Goal: Transaction & Acquisition: Purchase product/service

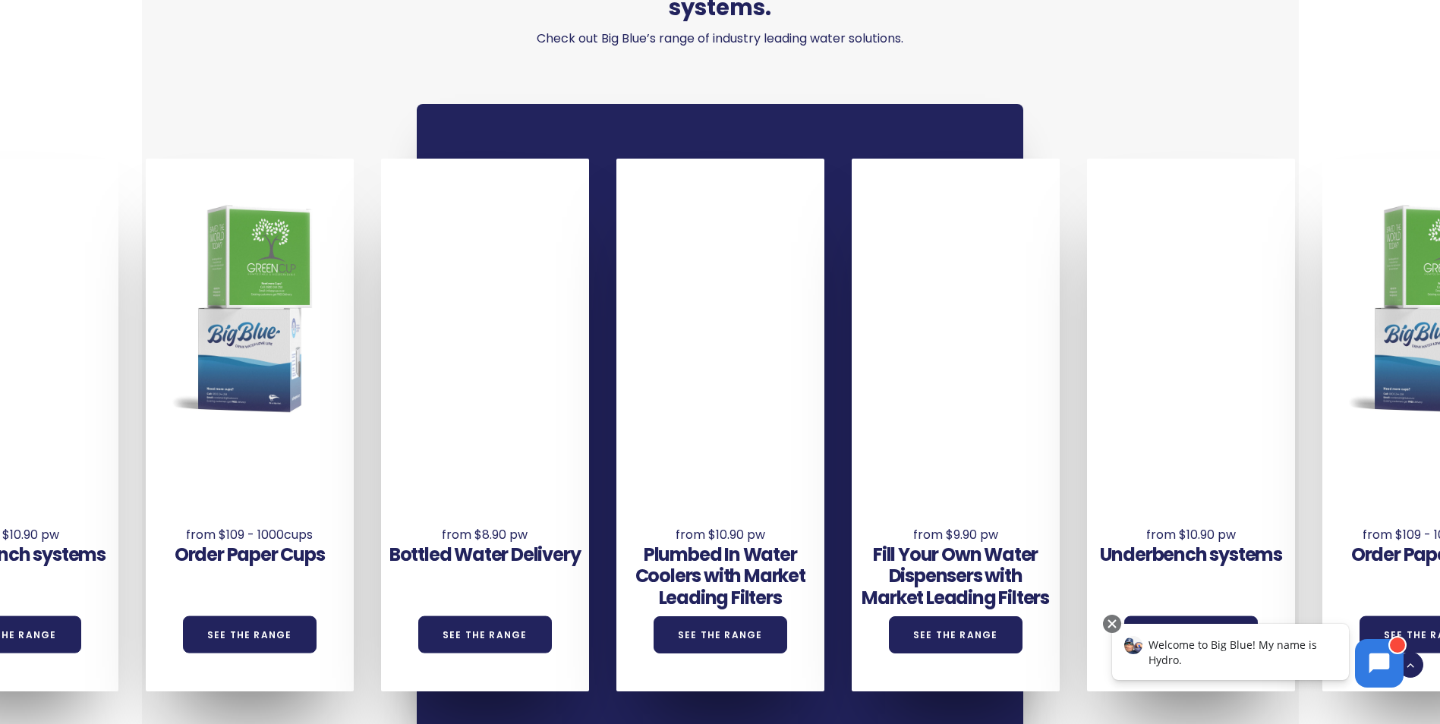
scroll to position [1062, 0]
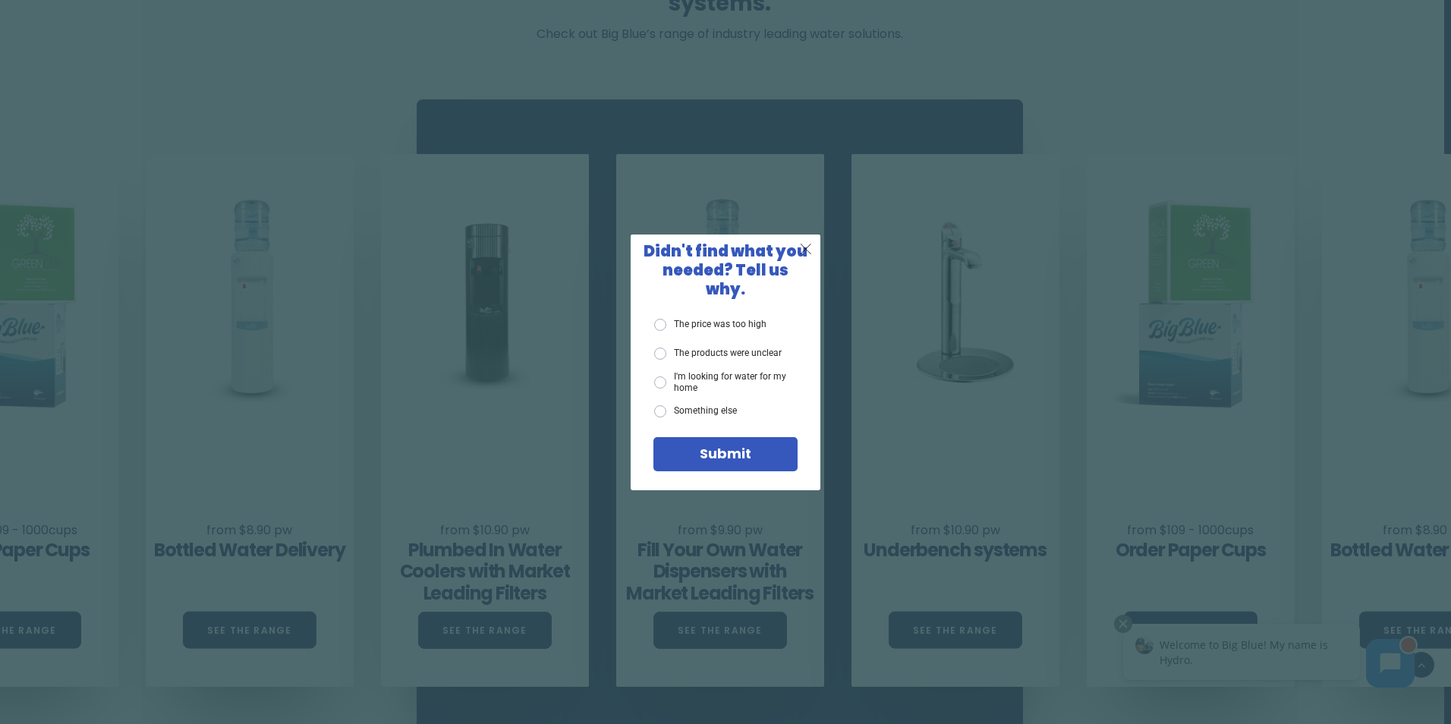
click at [799, 252] on span "X" at bounding box center [806, 248] width 14 height 19
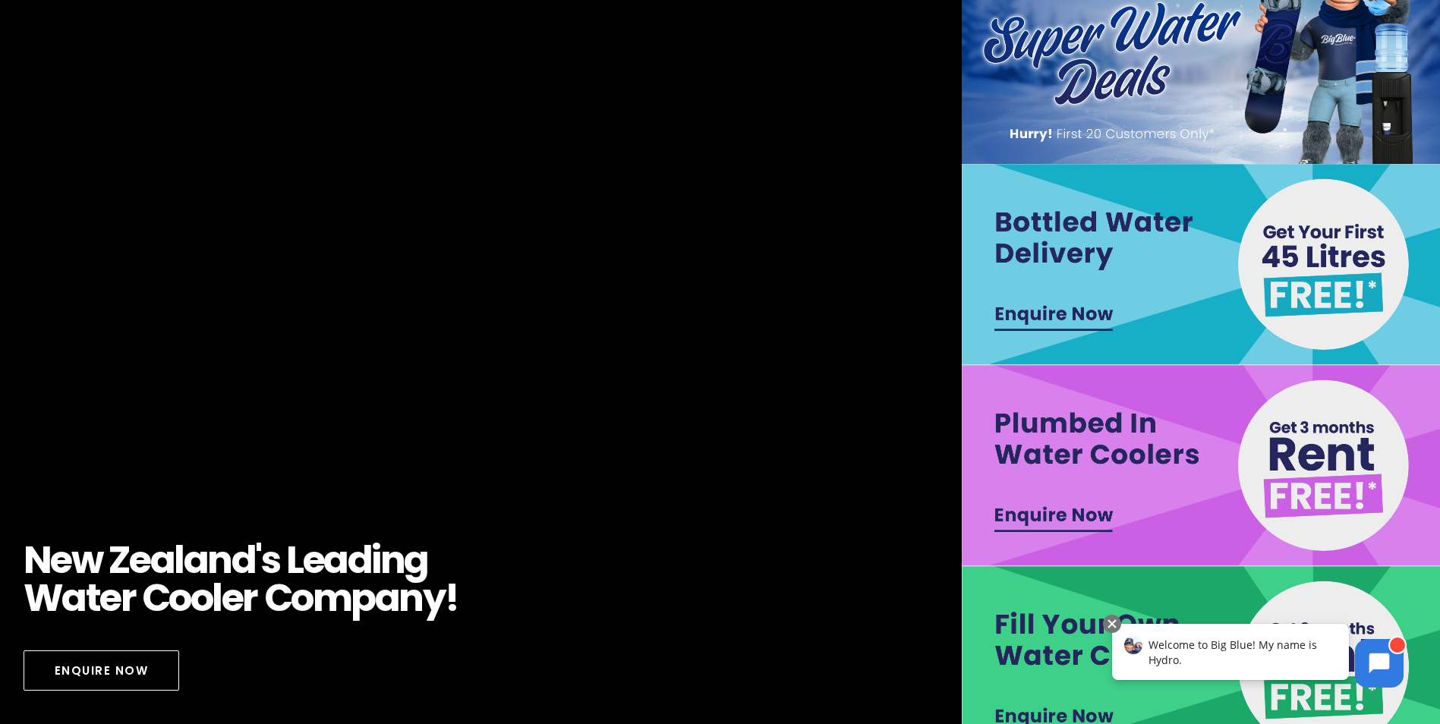
scroll to position [0, 0]
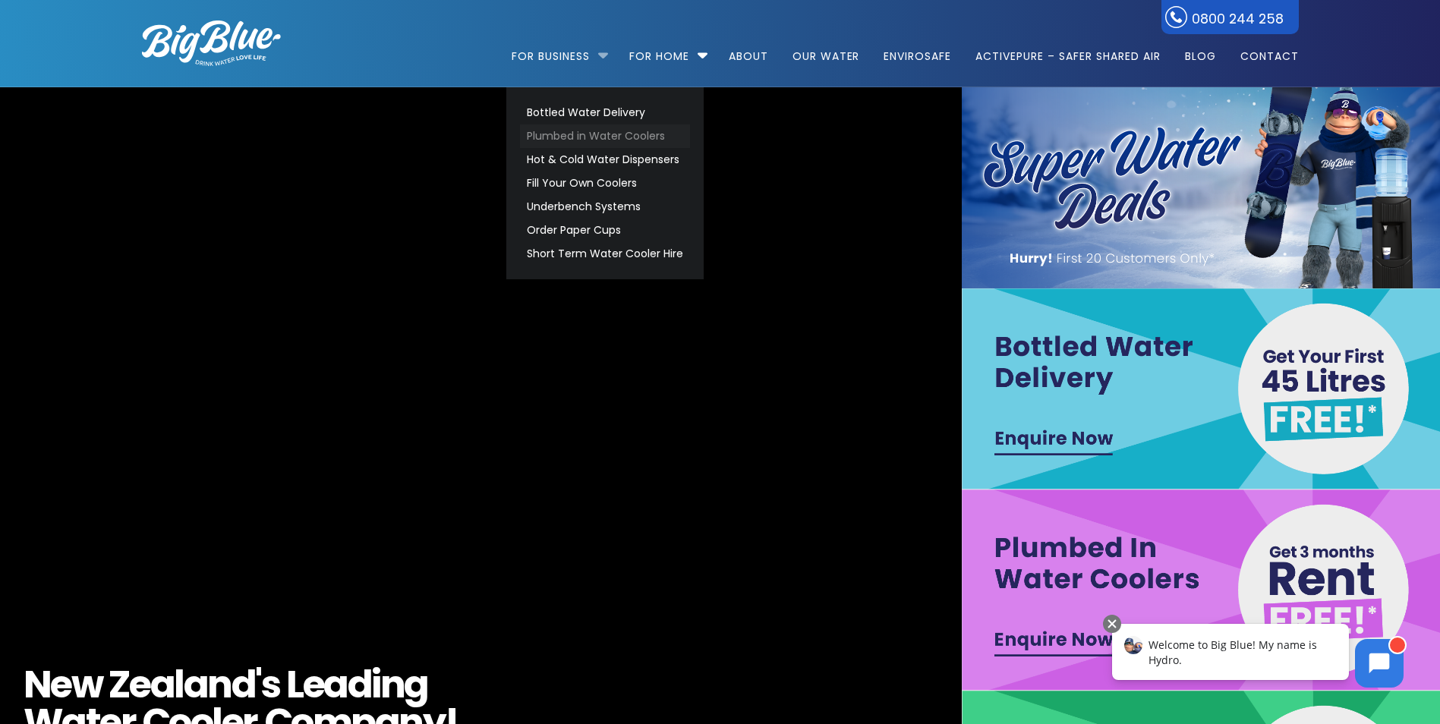
click at [552, 127] on link "Plumbed in Water Coolers" at bounding box center [605, 136] width 170 height 24
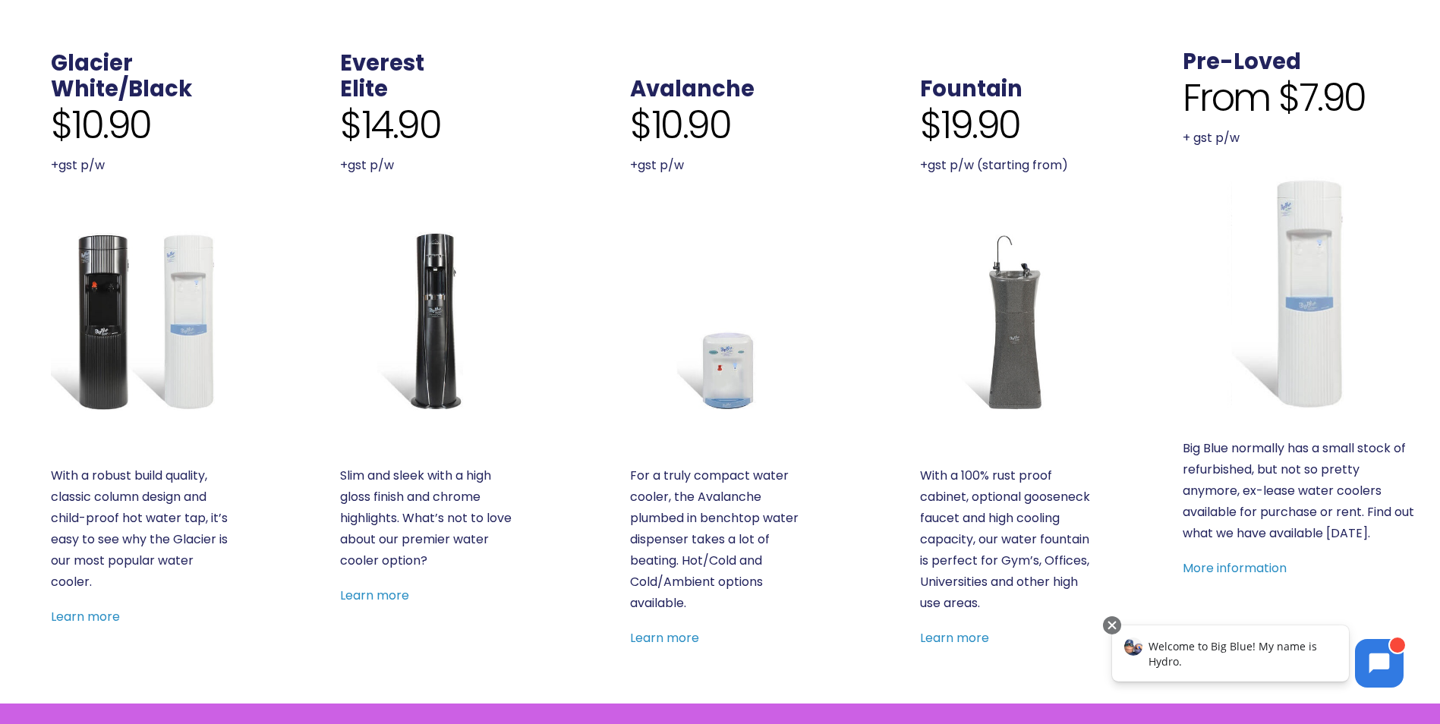
scroll to position [531, 0]
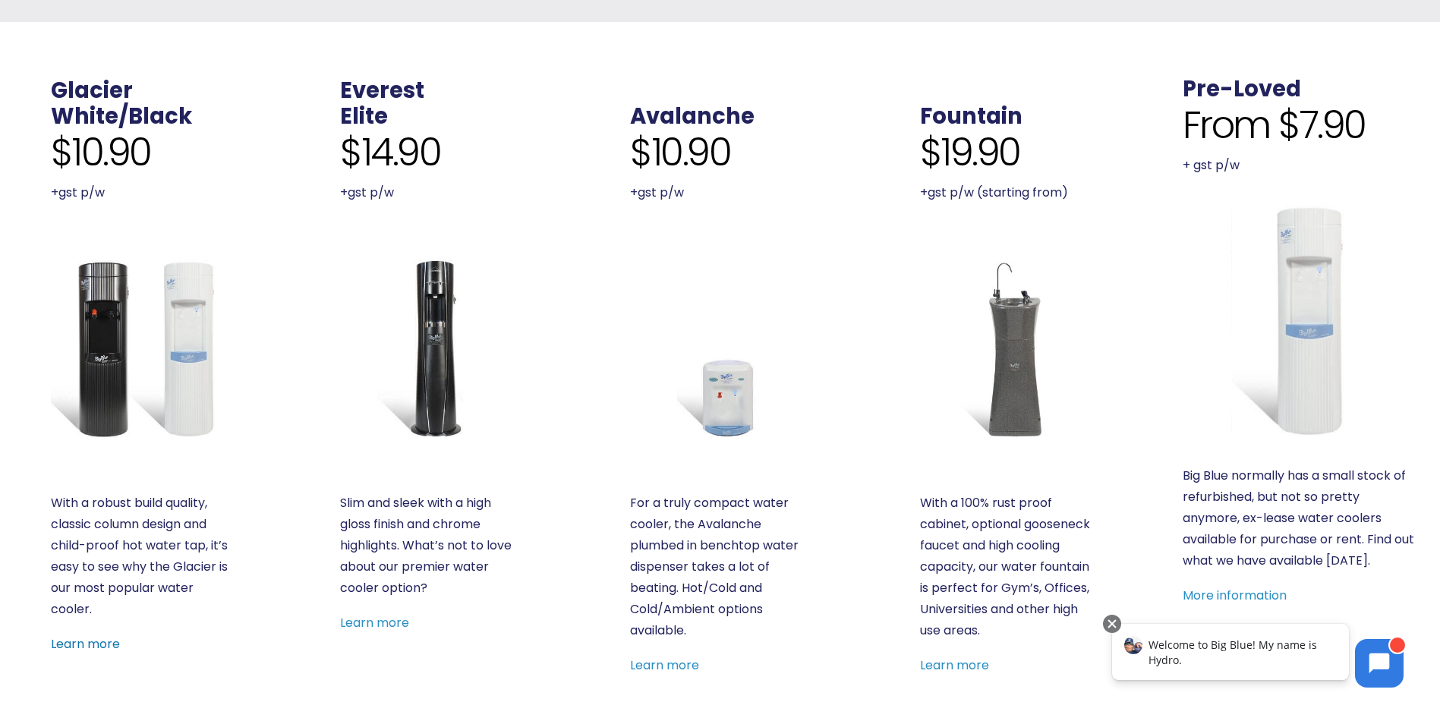
click at [87, 647] on link "Learn more" at bounding box center [85, 643] width 69 height 17
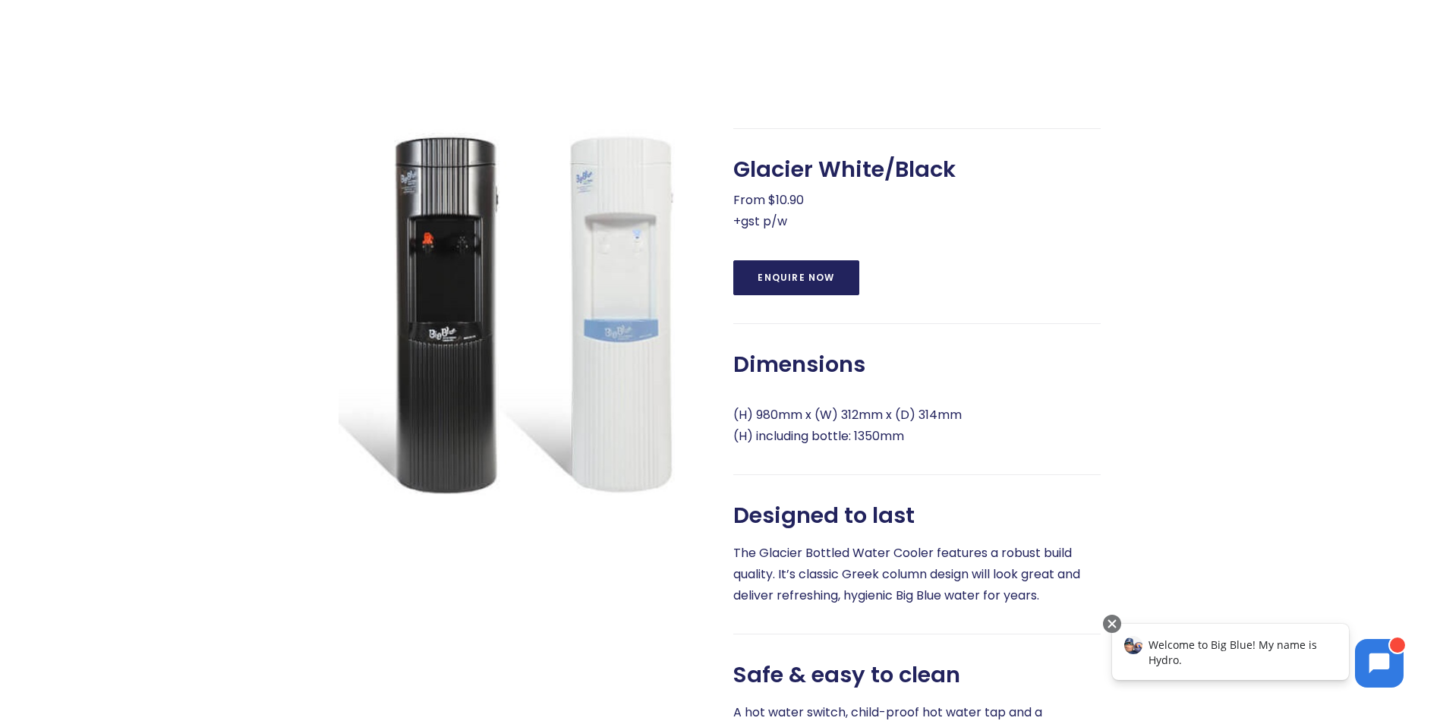
scroll to position [379, 0]
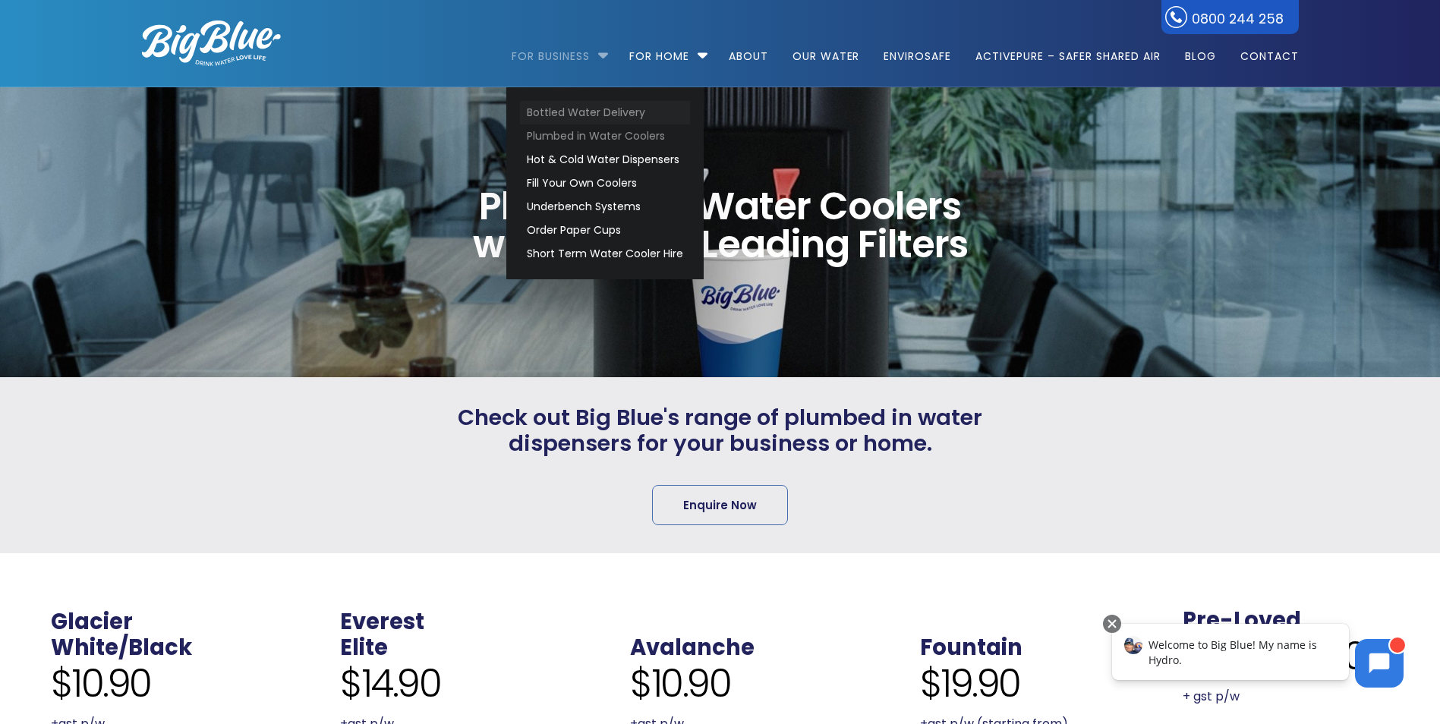
click at [566, 107] on link "Bottled Water Delivery" at bounding box center [605, 113] width 170 height 24
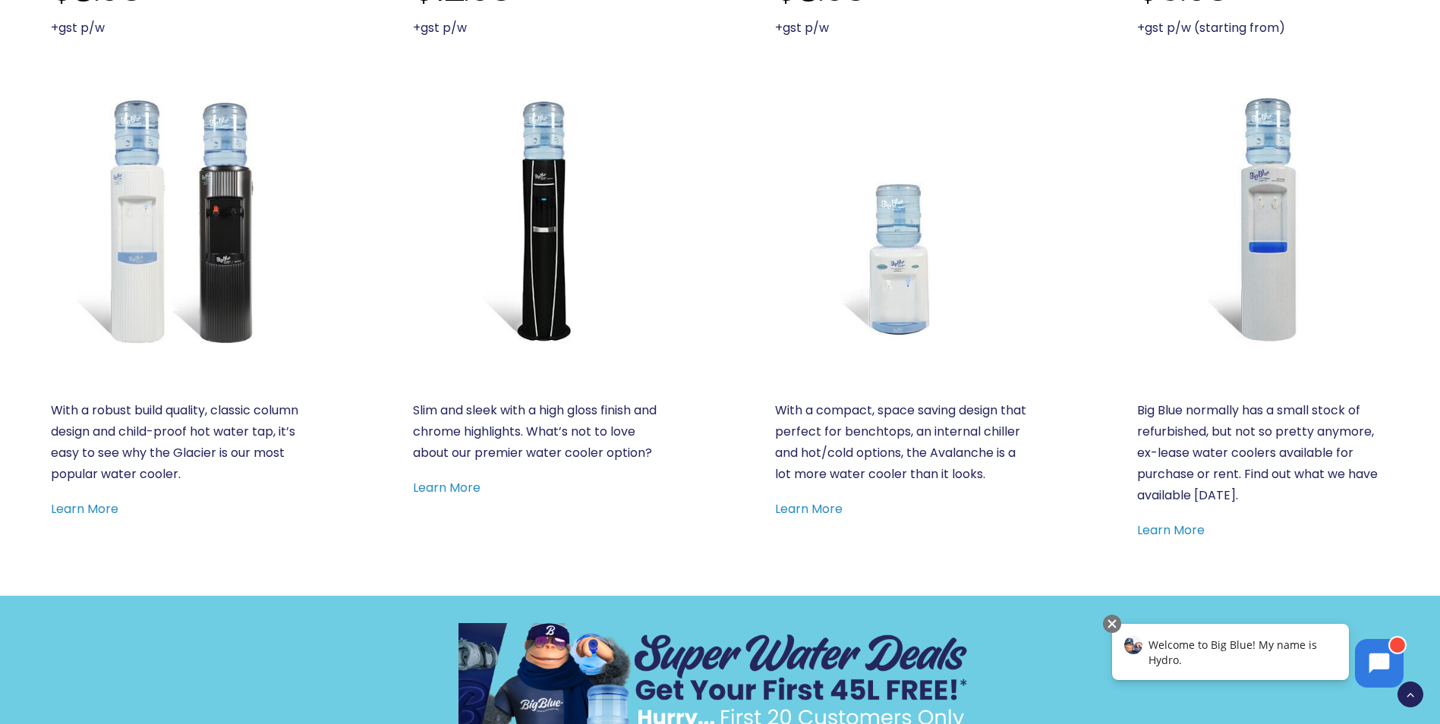
scroll to position [759, 0]
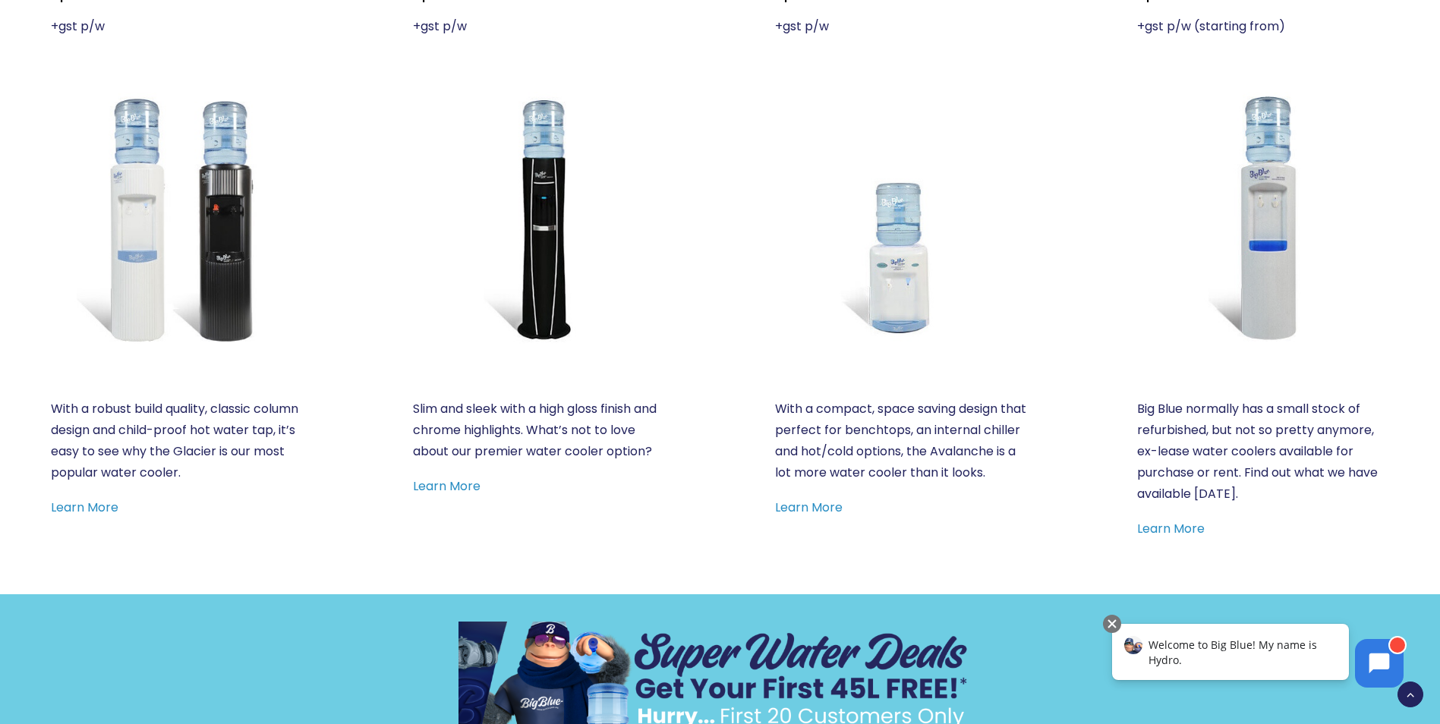
click at [156, 390] on div "Glacier White/Black $8.90 +gst p/w With a robust build quality, classic column …" at bounding box center [177, 214] width 252 height 608
click at [76, 508] on link "Learn More" at bounding box center [85, 507] width 68 height 17
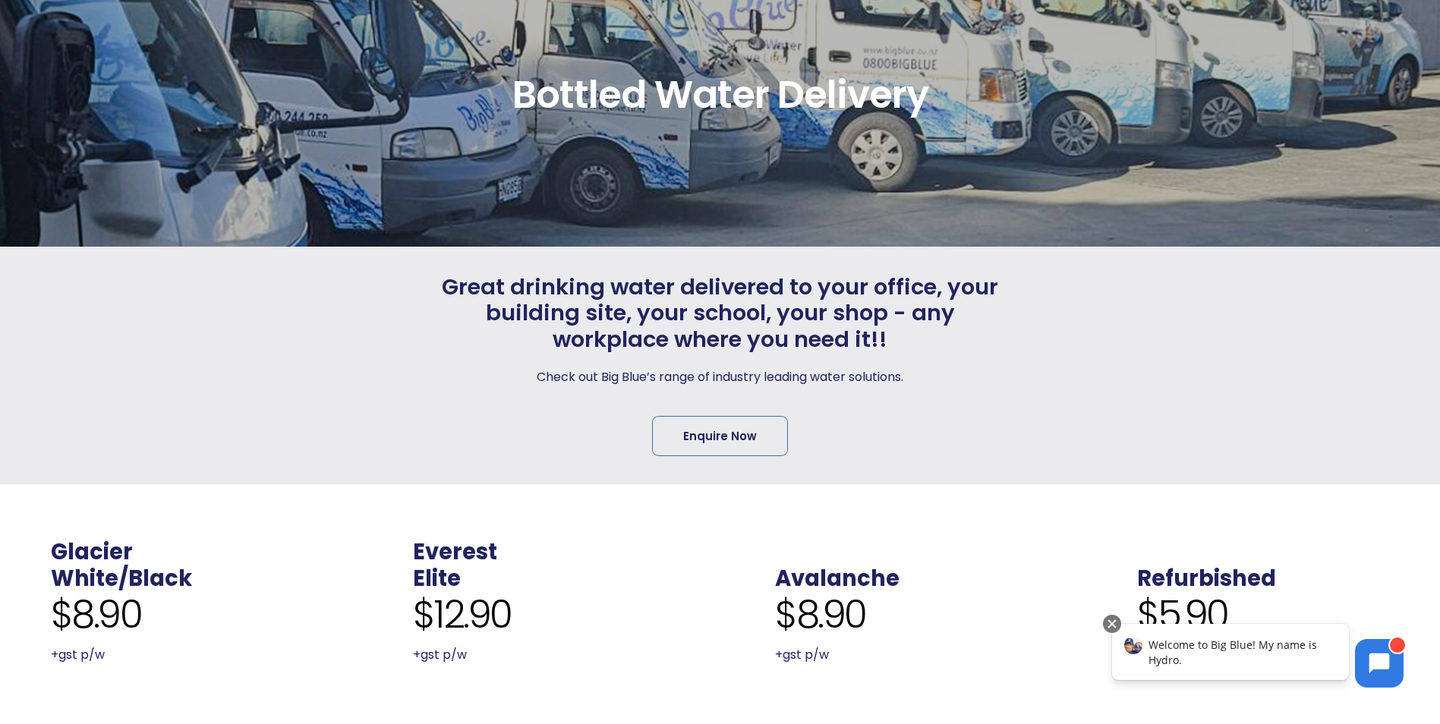
scroll to position [76, 0]
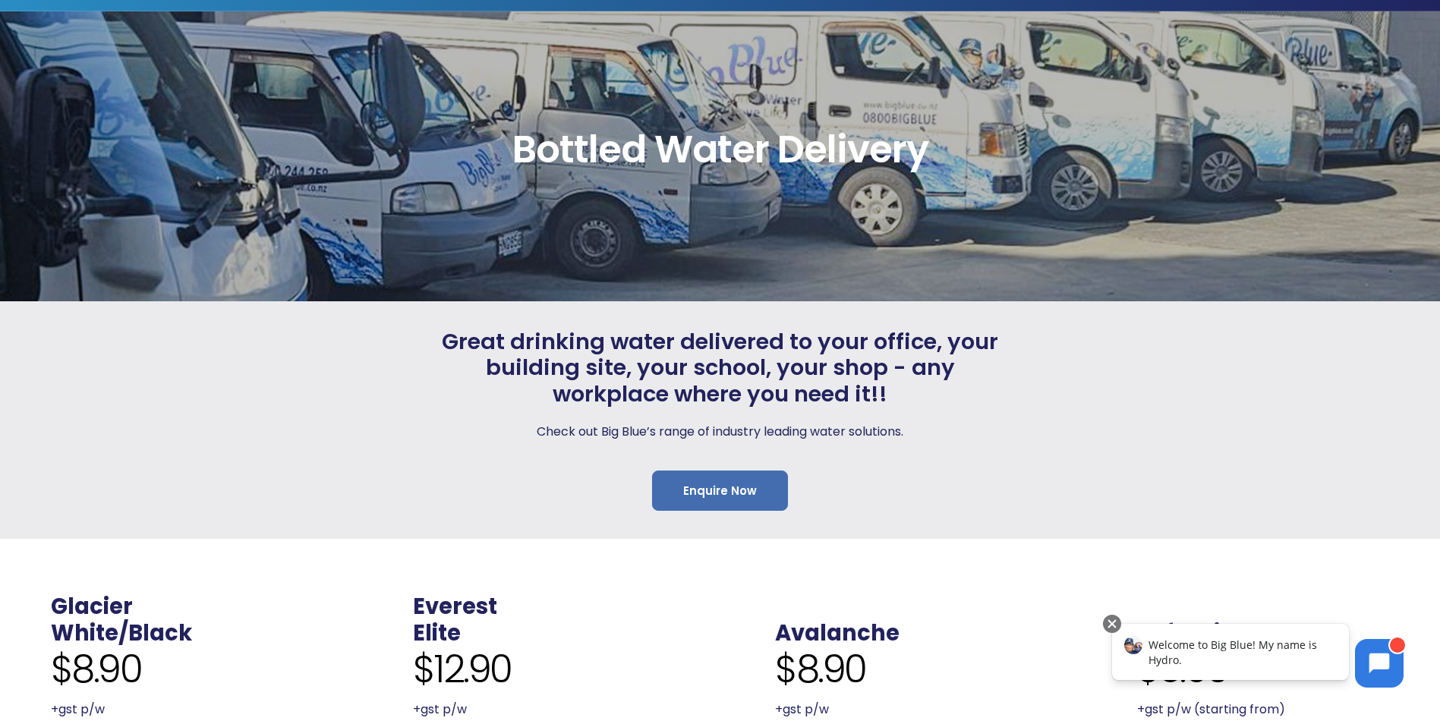
click at [712, 497] on link "Enquire Now" at bounding box center [720, 490] width 136 height 40
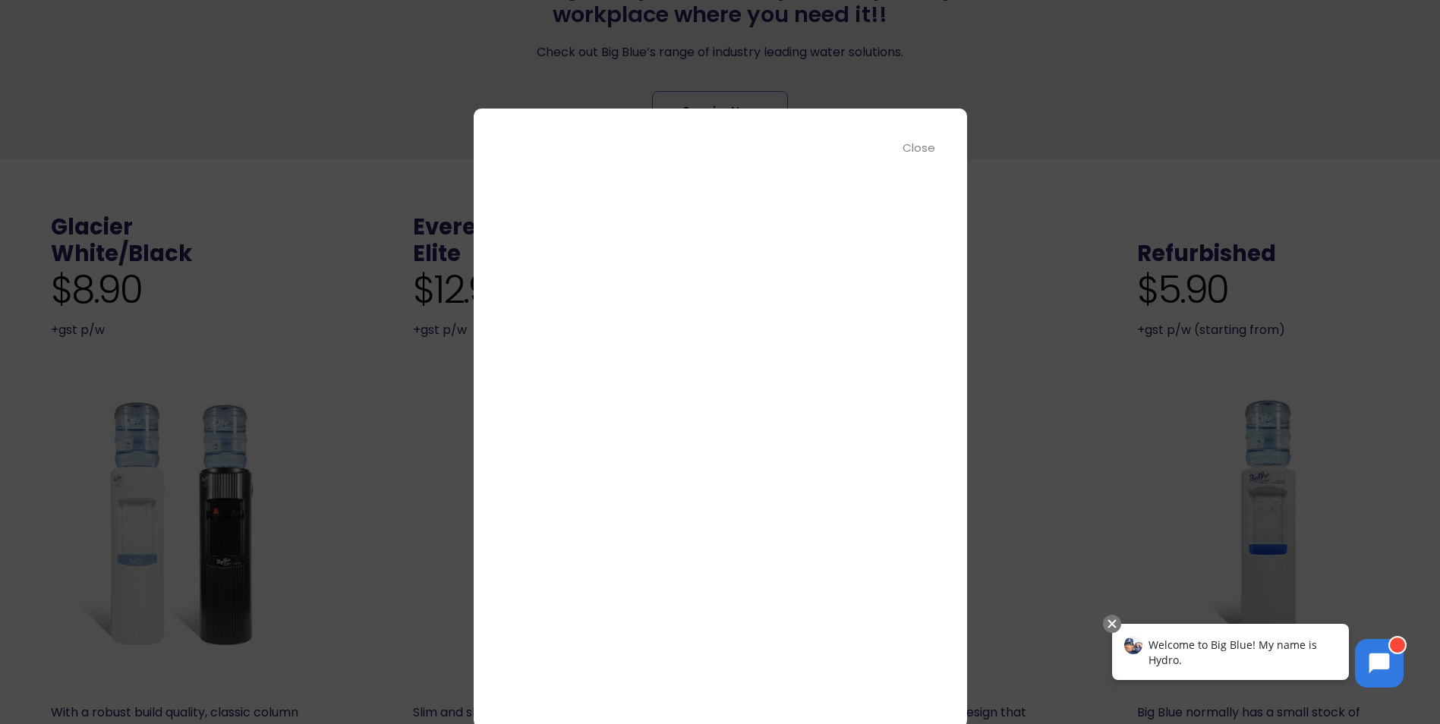
scroll to position [0, 0]
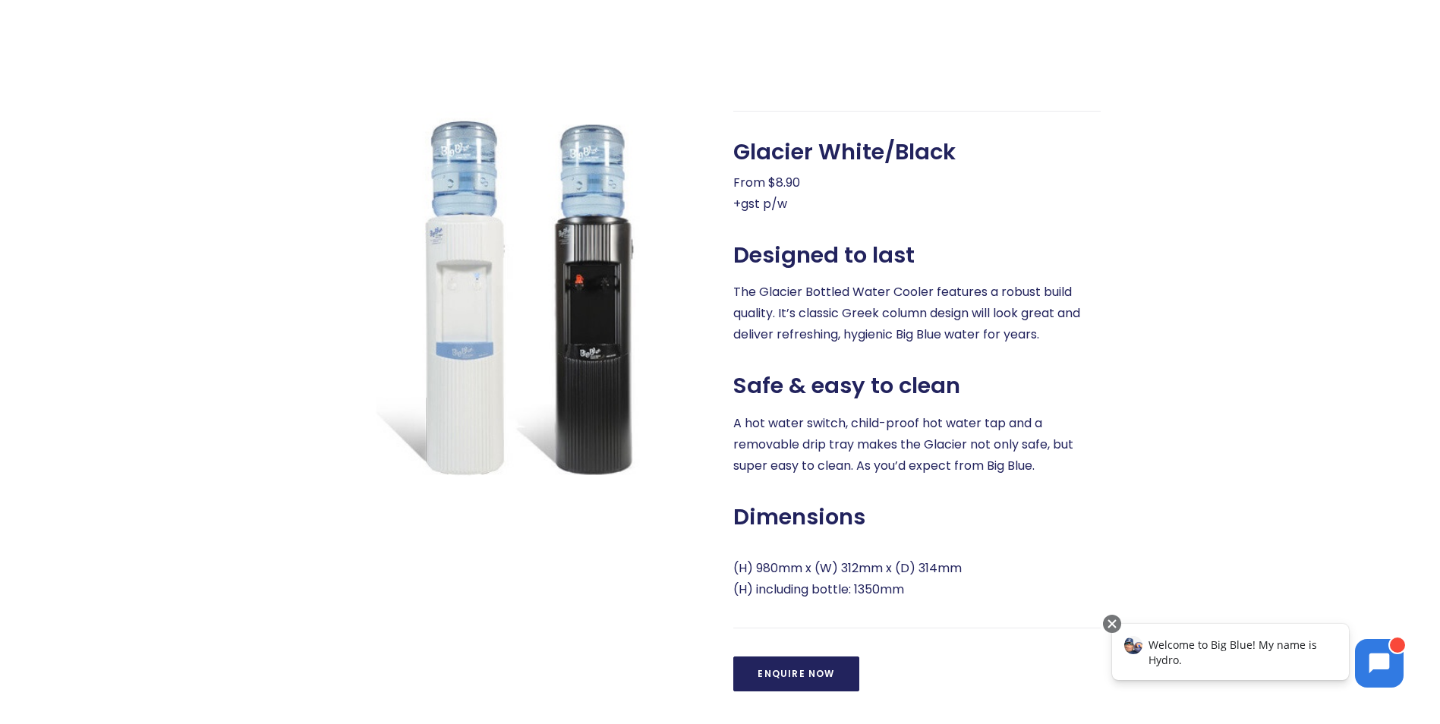
scroll to position [683, 0]
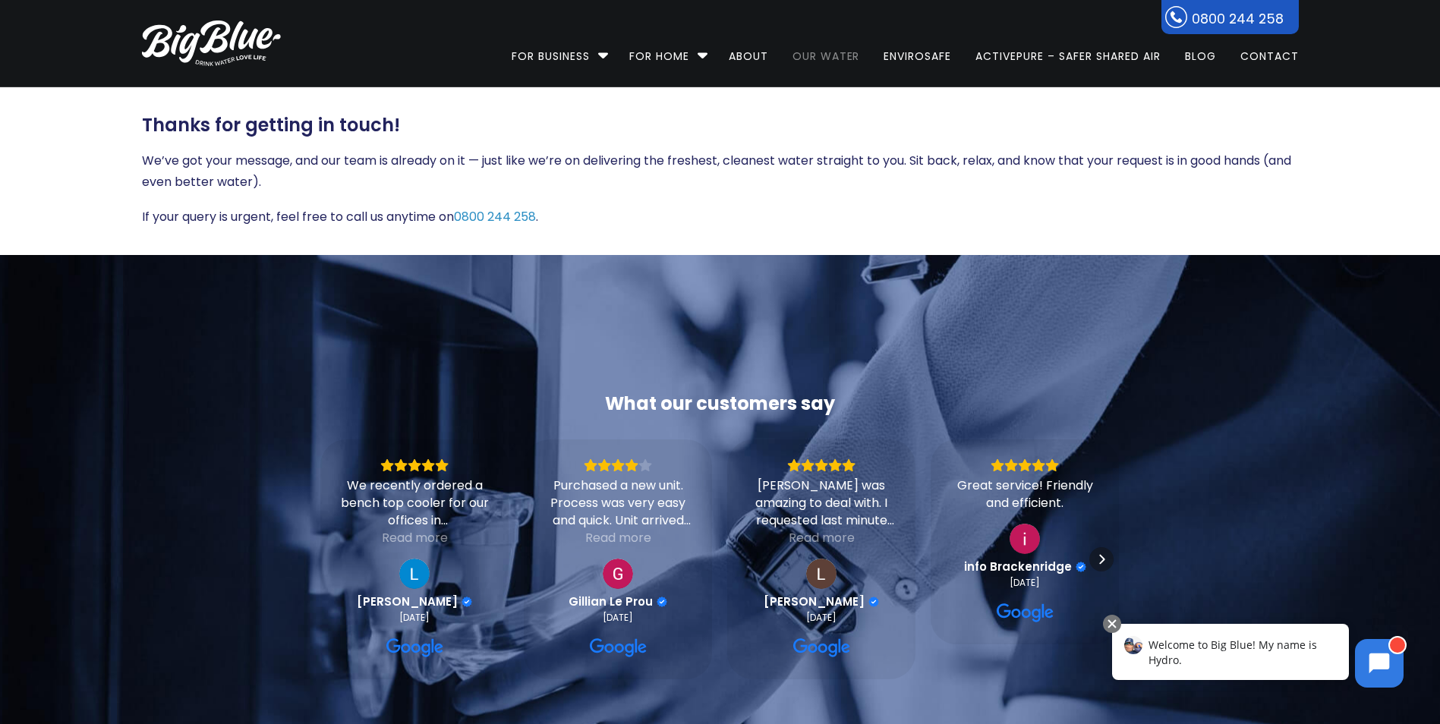
click at [823, 60] on link "Our Water" at bounding box center [826, 49] width 89 height 98
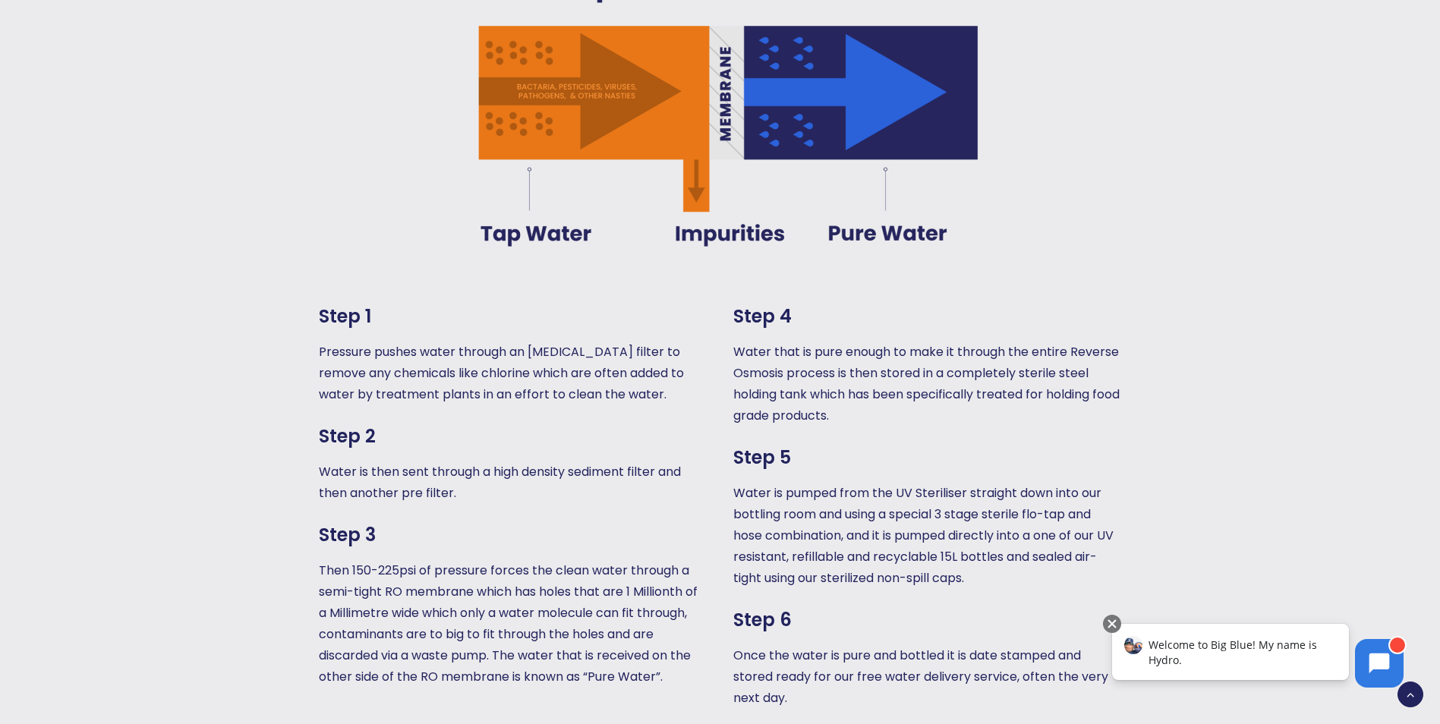
scroll to position [1290, 0]
